Goal: Information Seeking & Learning: Learn about a topic

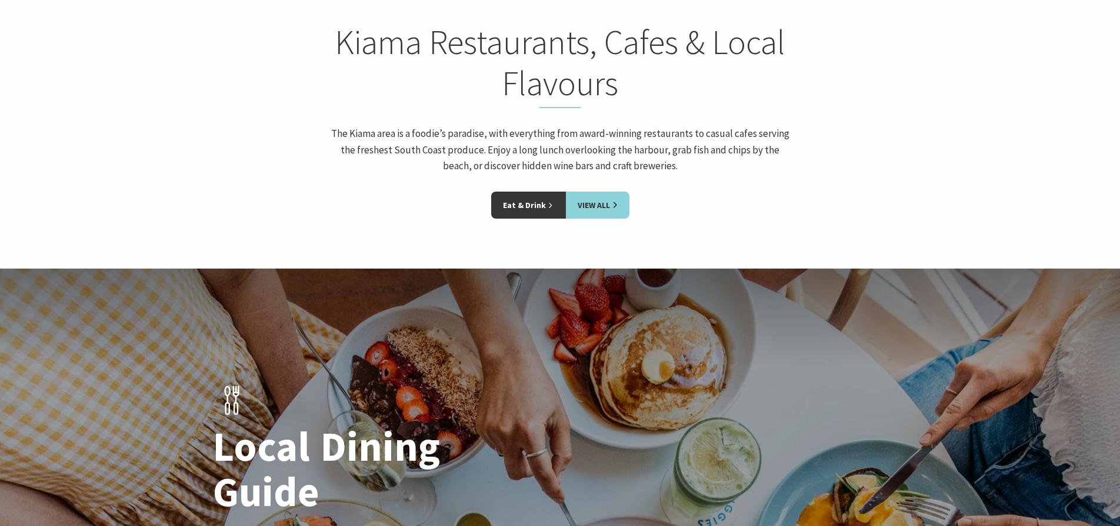
scroll to position [1762, 0]
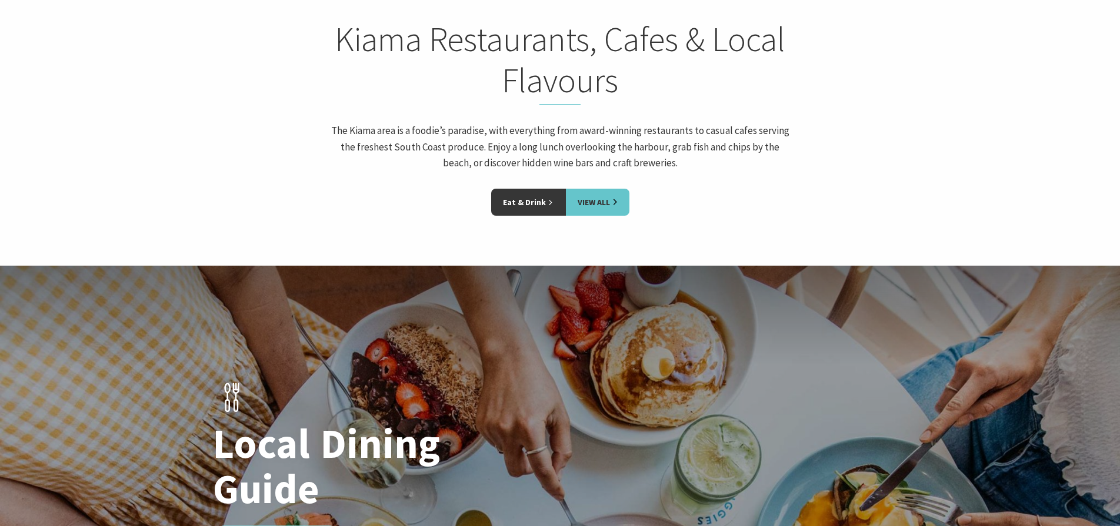
click at [585, 189] on link "View All" at bounding box center [598, 202] width 64 height 27
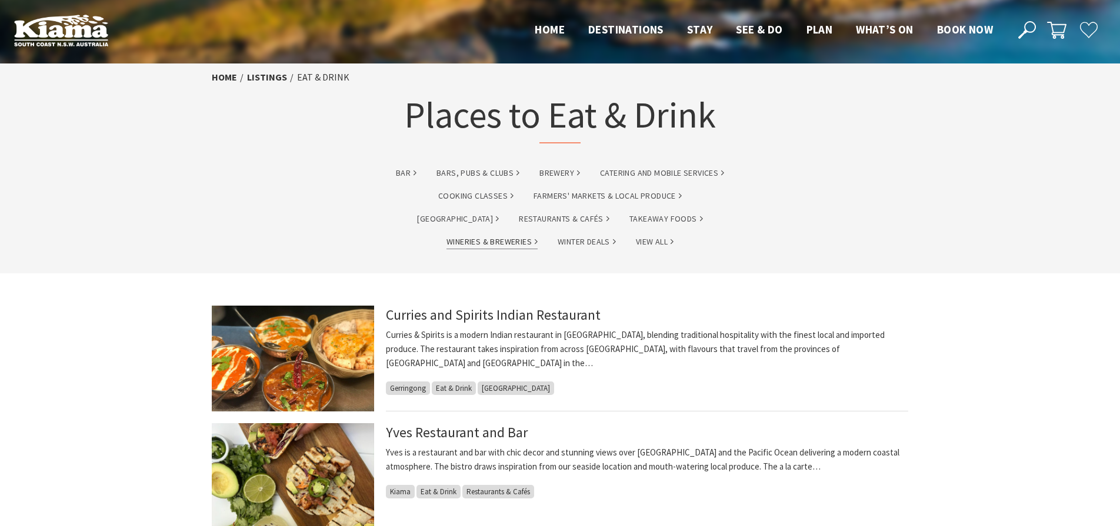
click at [537, 235] on link "Wineries & Breweries" at bounding box center [491, 242] width 91 height 14
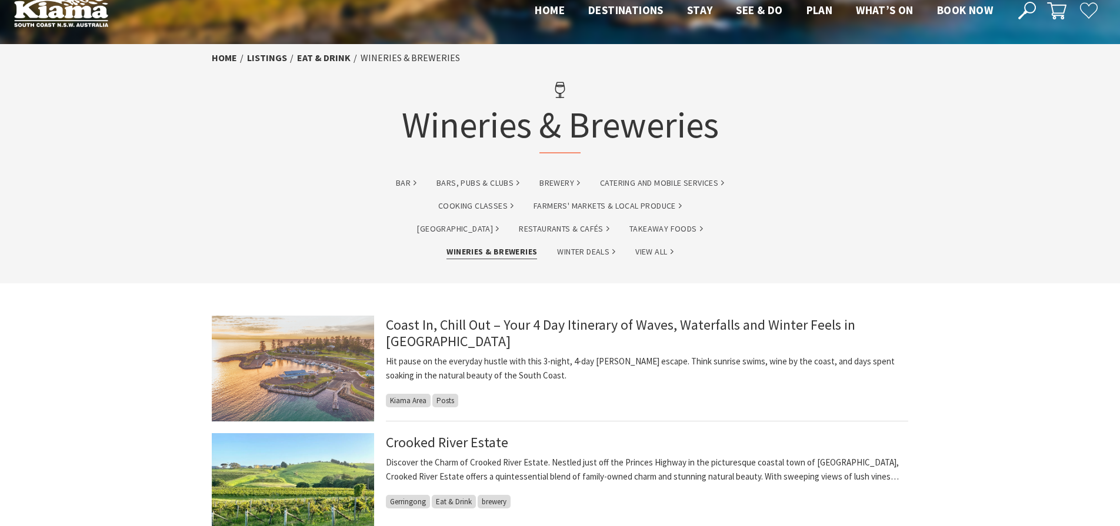
scroll to position [16, 0]
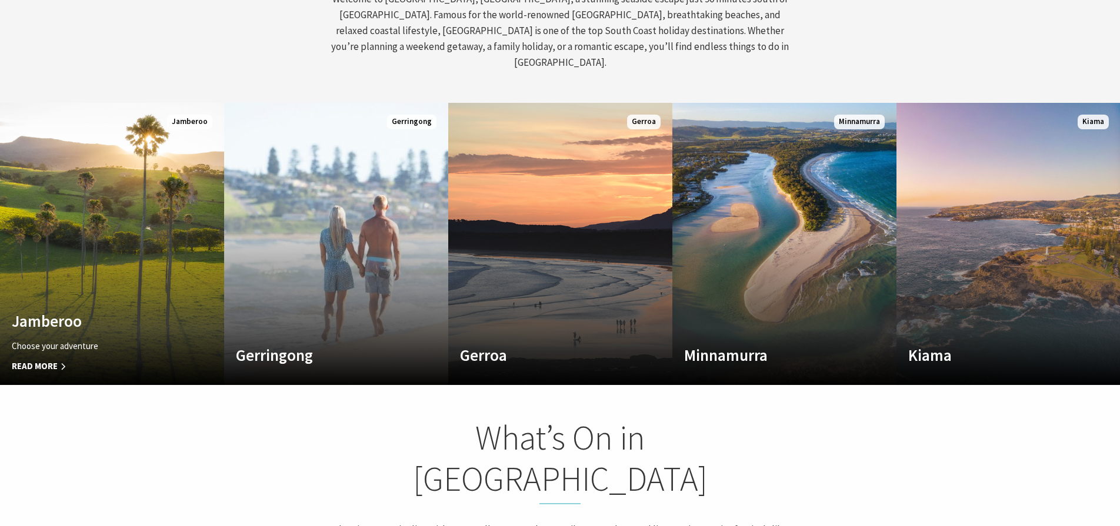
scroll to position [629, 0]
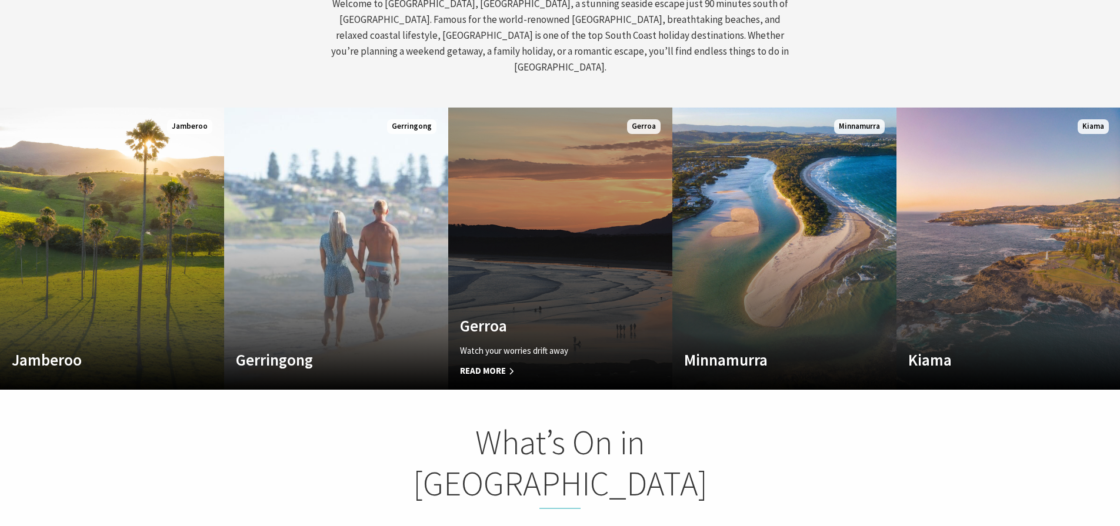
click at [513, 293] on link "Custom Image Used Gerroa Watch your worries drift away Read More Gerroa" at bounding box center [560, 249] width 224 height 282
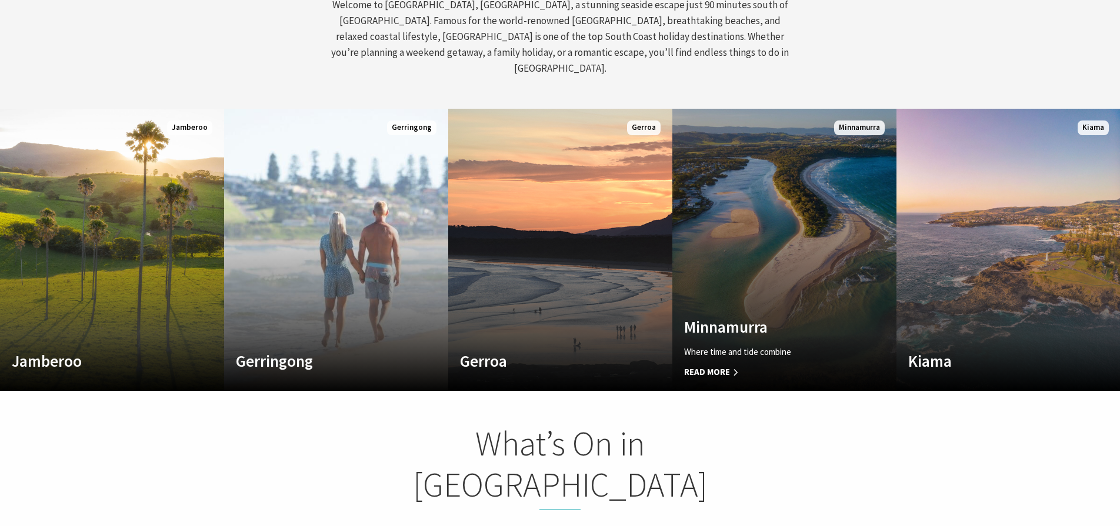
scroll to position [627, 0]
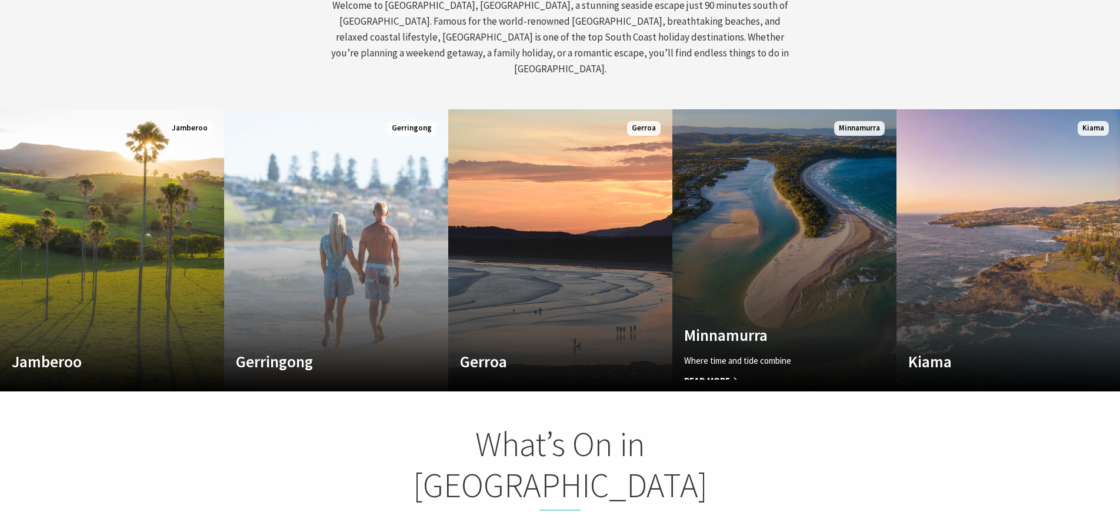
click at [838, 289] on link "Custom Image Used [GEOGRAPHIC_DATA] Where time and tide combine Read More [GEOG…" at bounding box center [784, 250] width 224 height 282
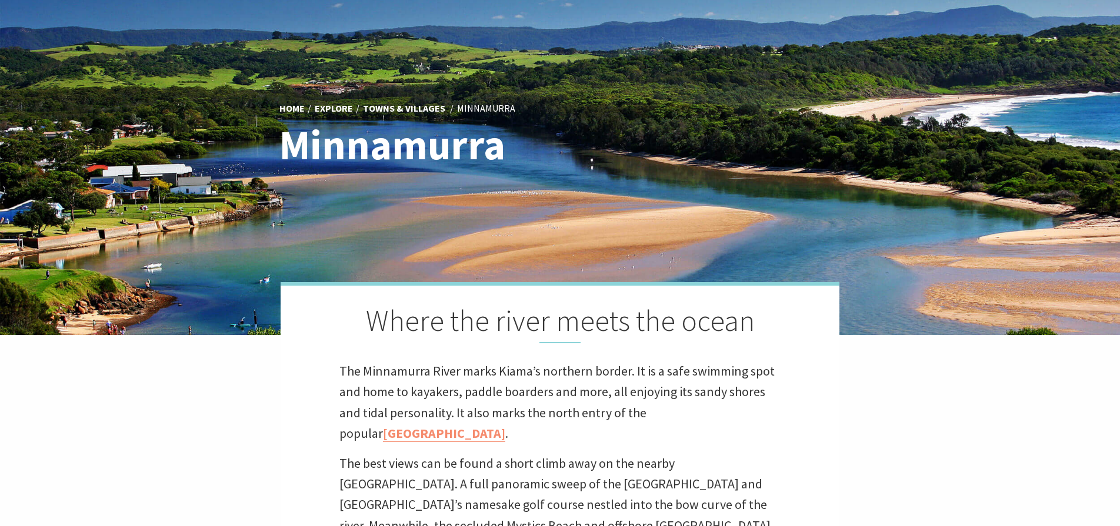
scroll to position [61, 0]
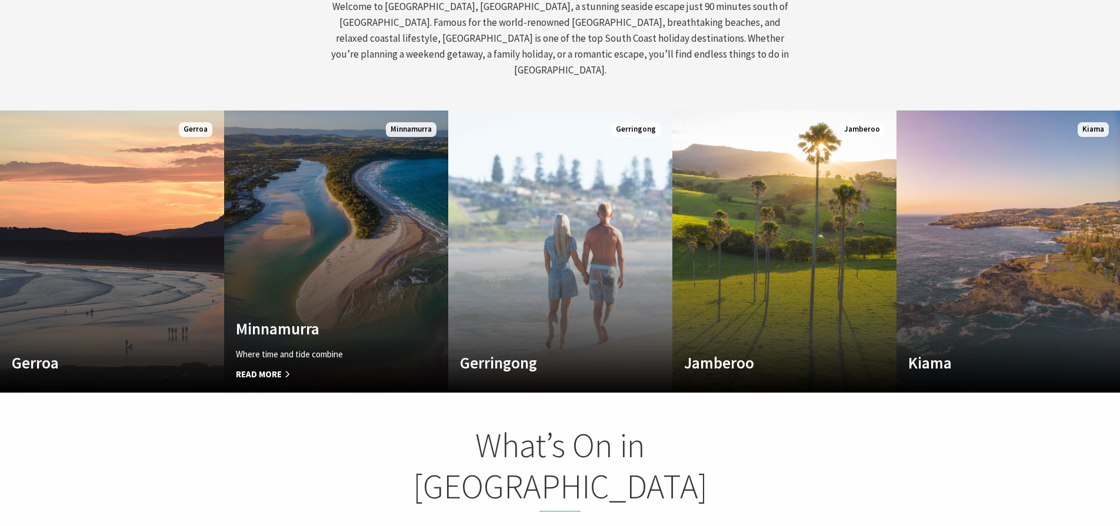
scroll to position [189, 1111]
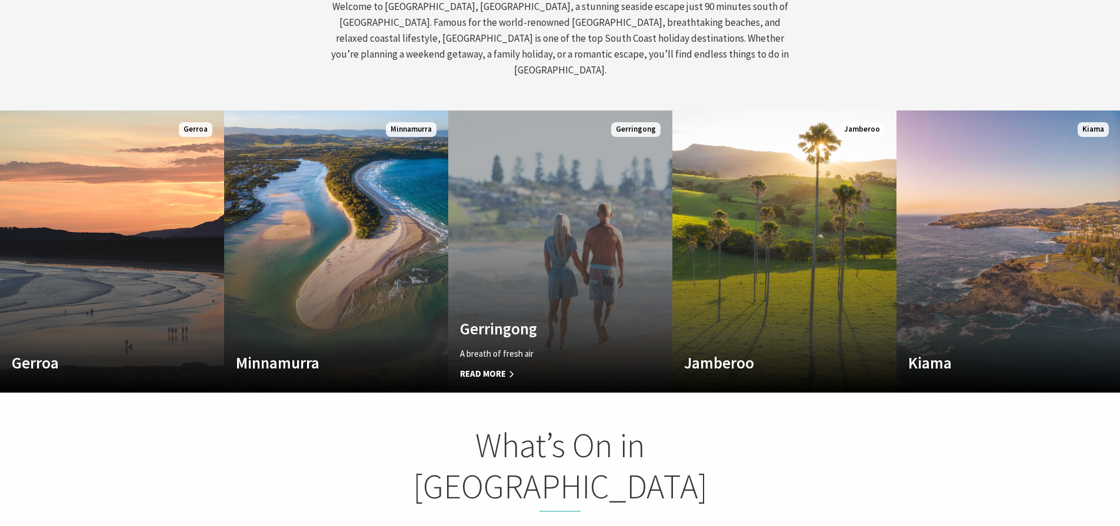
click at [532, 275] on link "Custom Image Used Gerringong A breath of fresh air Read More Gerringong" at bounding box center [560, 252] width 224 height 282
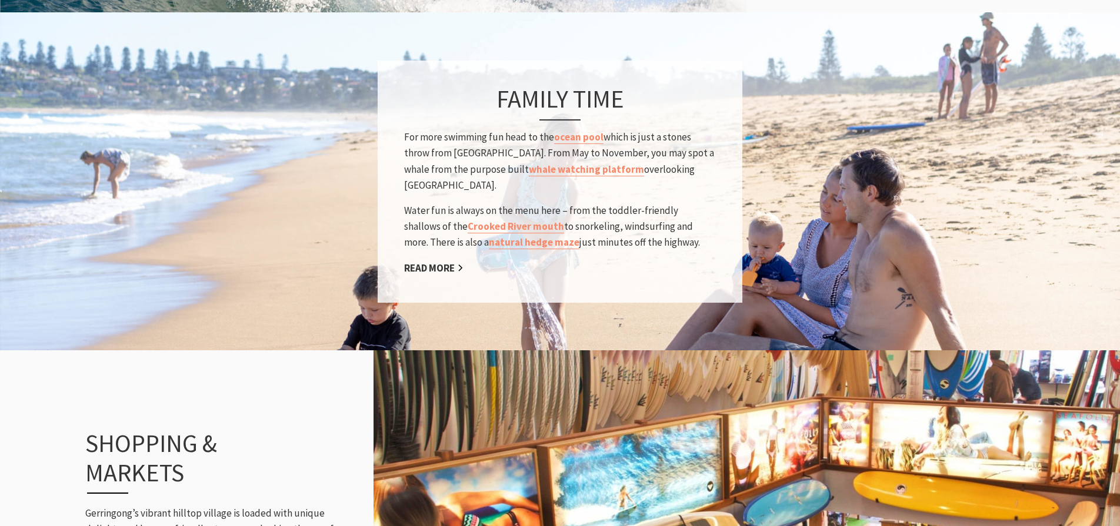
scroll to position [1083, 0]
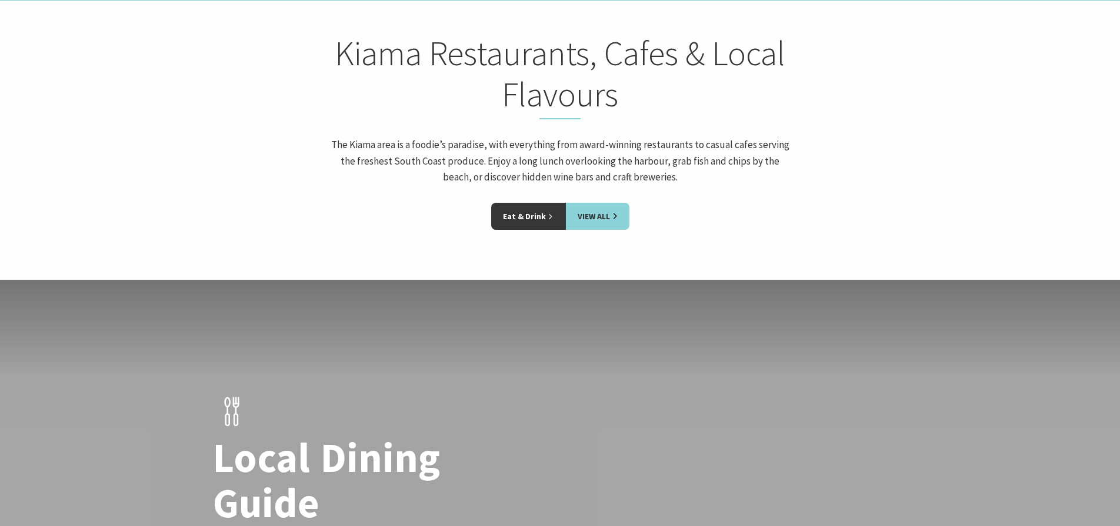
scroll to position [1858, 0]
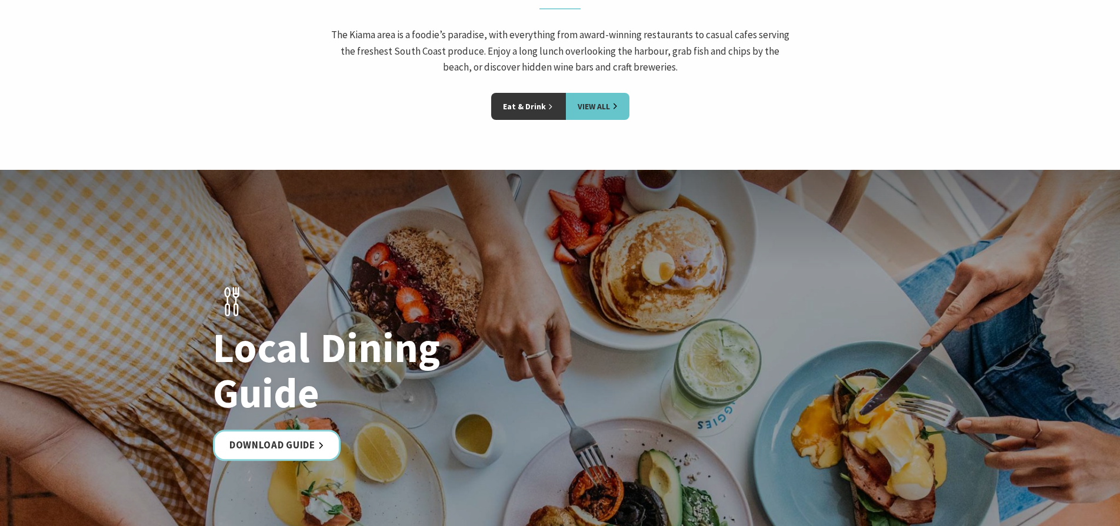
click at [604, 93] on link "View All" at bounding box center [598, 106] width 64 height 27
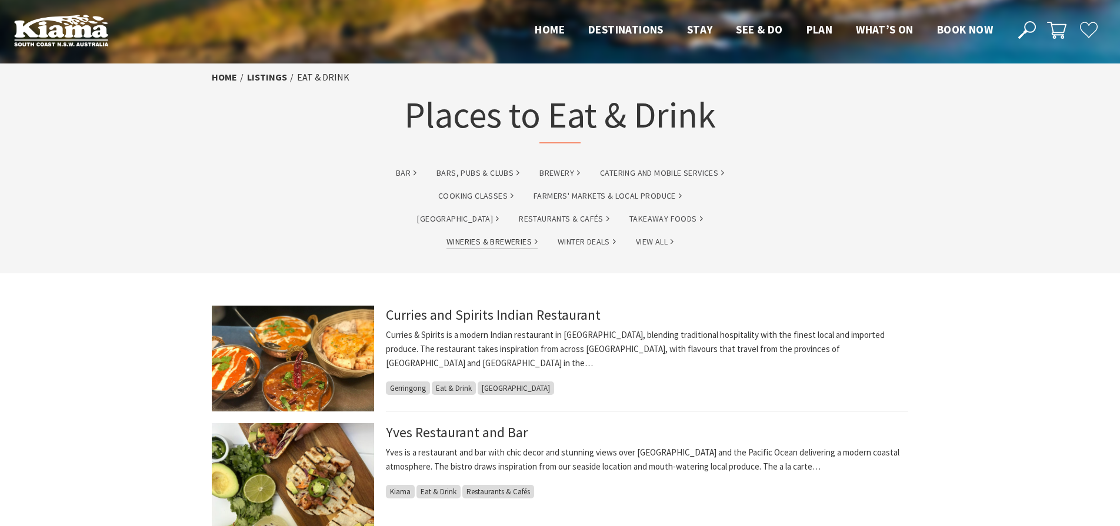
click at [537, 235] on link "Wineries & Breweries" at bounding box center [491, 242] width 91 height 14
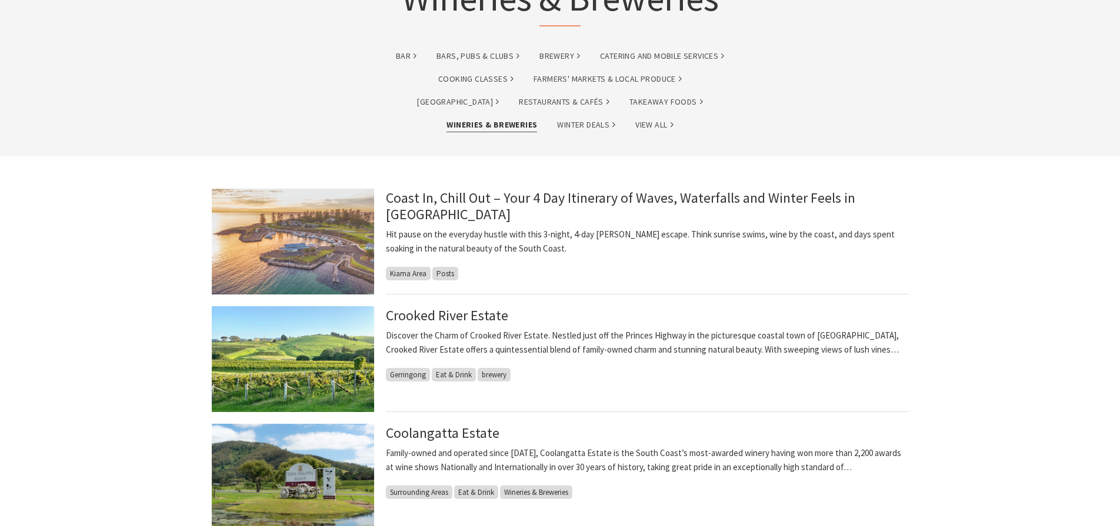
scroll to position [148, 0]
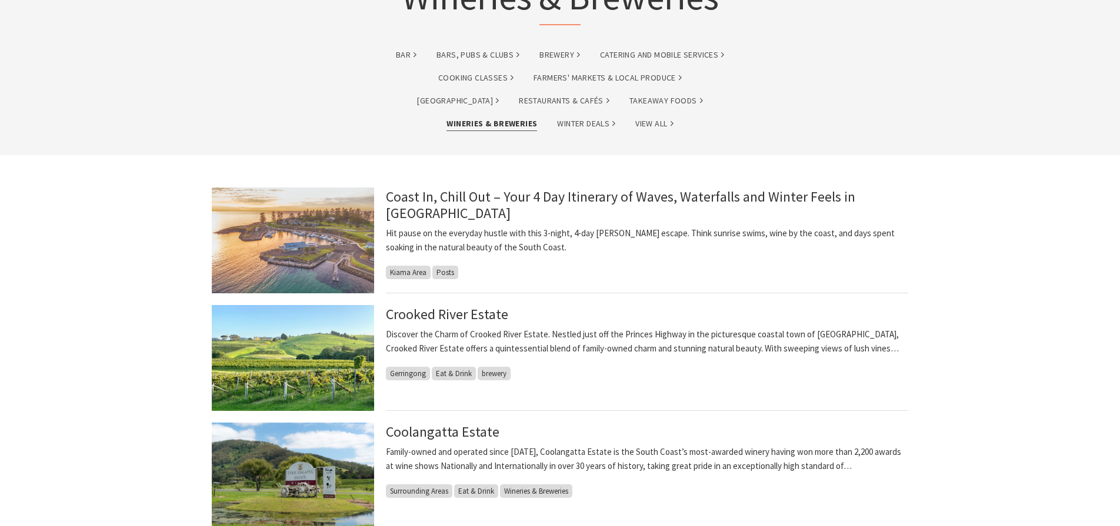
click at [349, 349] on img at bounding box center [293, 358] width 162 height 106
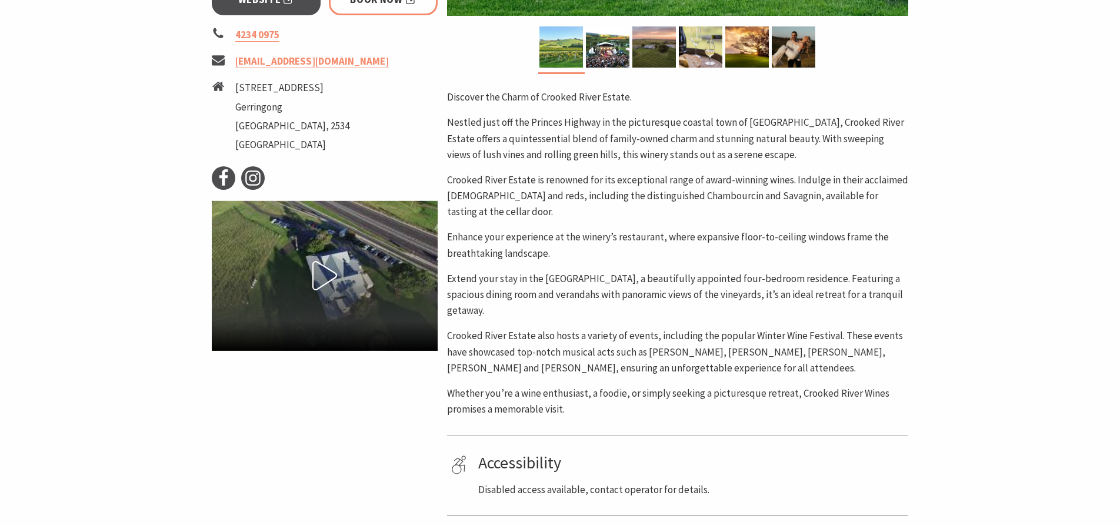
scroll to position [507, 0]
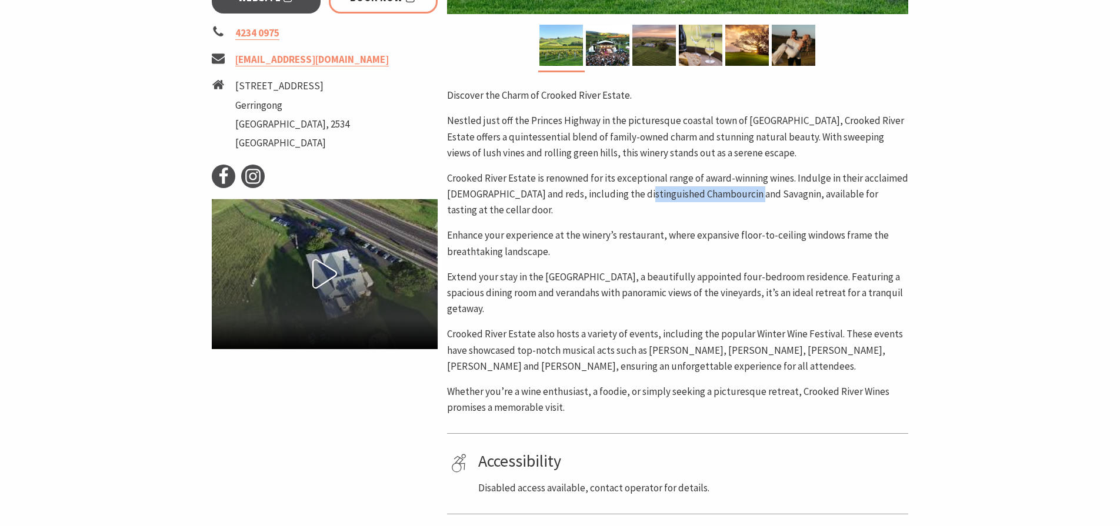
drag, startPoint x: 632, startPoint y: 196, endPoint x: 745, endPoint y: 198, distance: 112.9
click at [745, 198] on p "Crooked River Estate is renowned for its exceptional range of award-winning win…" at bounding box center [677, 195] width 461 height 48
copy p "Chambourcin and Savagnin"
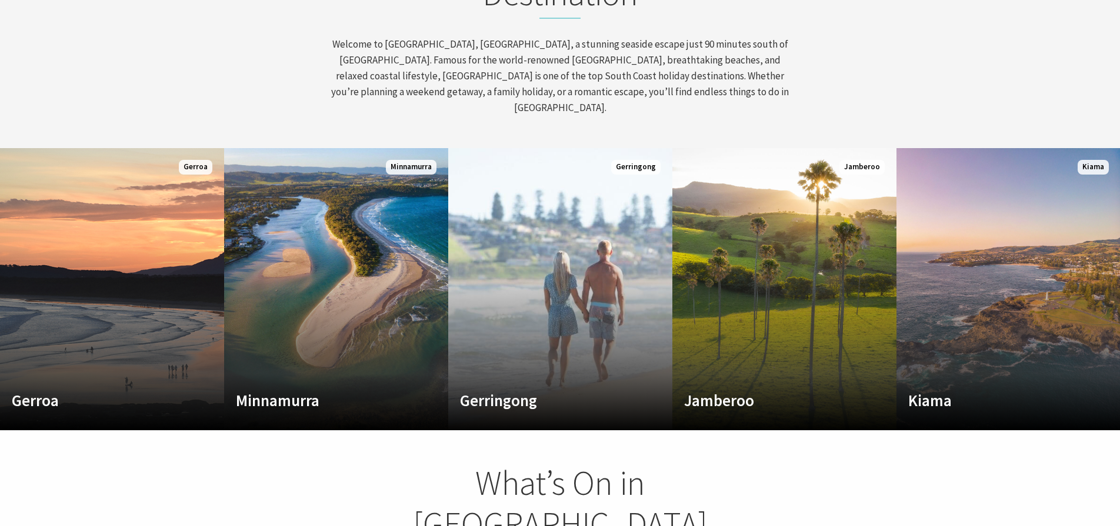
scroll to position [639, 0]
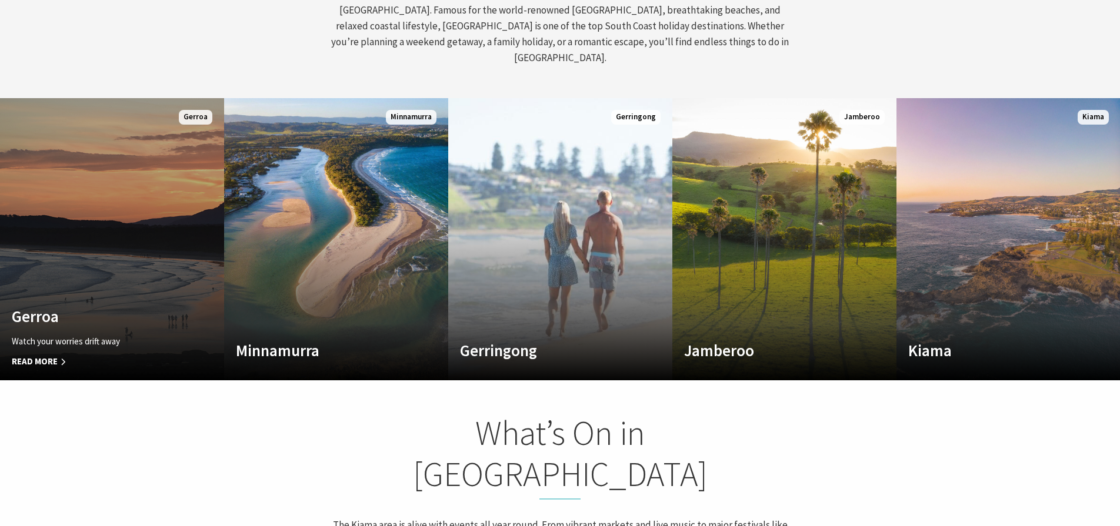
click at [125, 236] on link "Custom Image Used Gerroa Watch your worries drift away Read More Gerroa" at bounding box center [112, 239] width 224 height 282
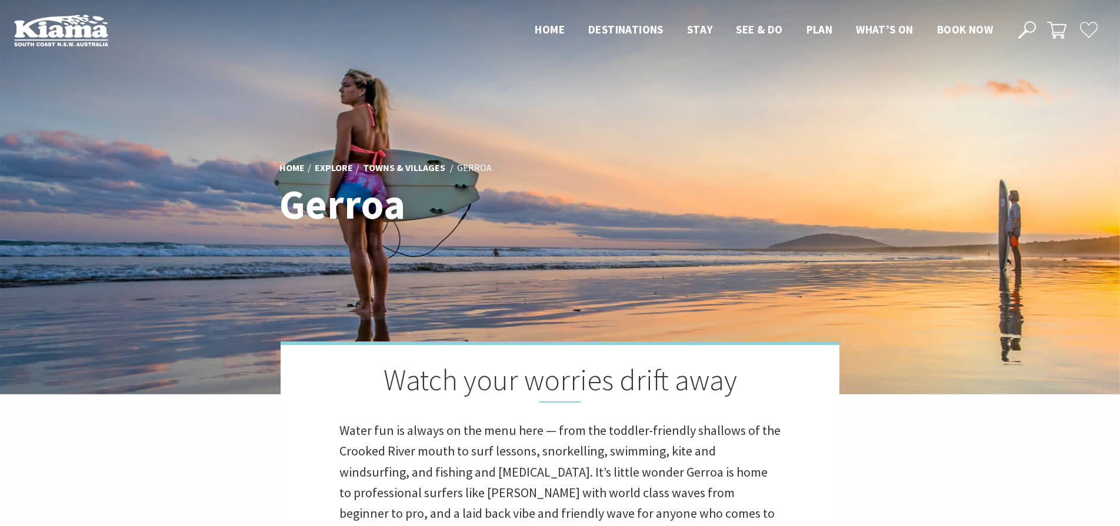
scroll to position [378, 1117]
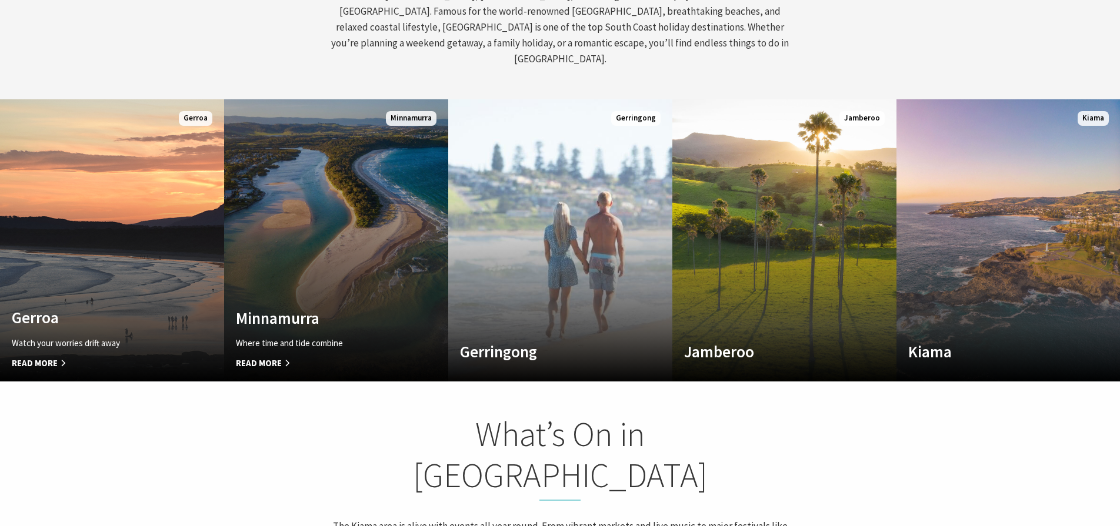
scroll to position [172, 1111]
click at [341, 203] on link "Custom Image Used [GEOGRAPHIC_DATA] Where time and tide combine Read More [GEOG…" at bounding box center [336, 240] width 224 height 282
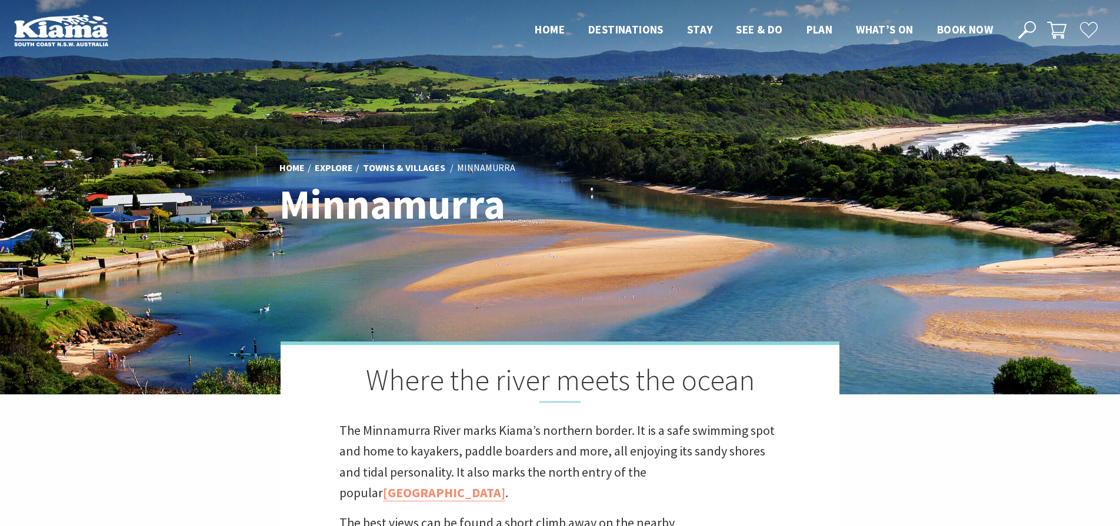
scroll to position [372, 1117]
